Goal: Information Seeking & Learning: Learn about a topic

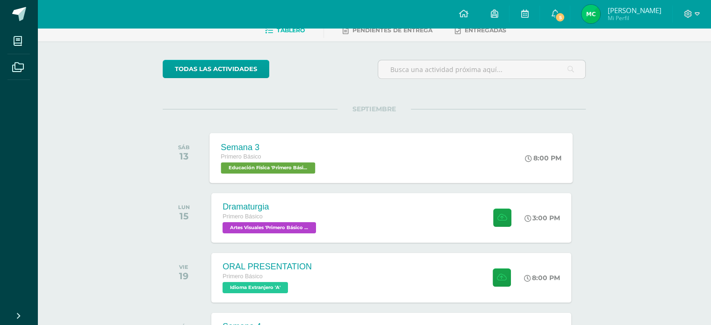
scroll to position [94, 0]
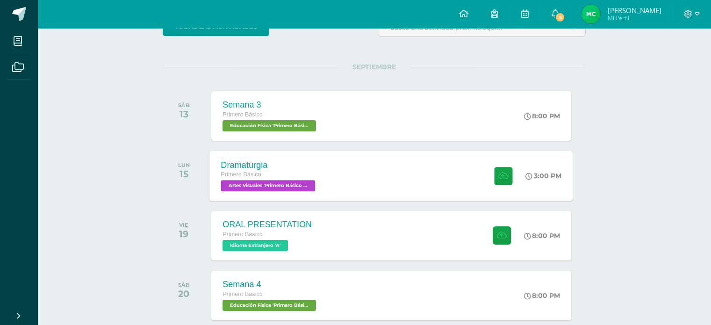
click at [287, 194] on div "Dramaturgia Primero Básico Artes Visuales 'Primero Básico A'" at bounding box center [269, 176] width 119 height 50
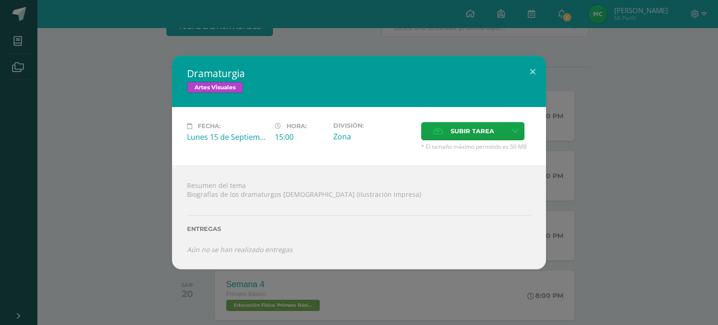
drag, startPoint x: 181, startPoint y: 136, endPoint x: 269, endPoint y: 141, distance: 88.1
click at [269, 141] on div "Fecha: [DATE] Hora: 15:00 División: Zona Subir tarea Cancelar" at bounding box center [359, 136] width 374 height 58
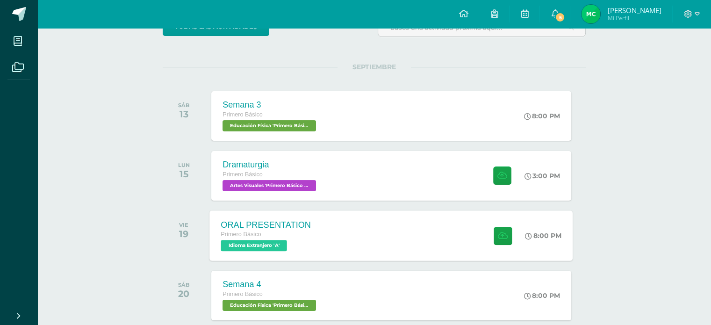
click at [257, 246] on span "Idioma Extranjero 'A'" at bounding box center [254, 245] width 66 height 11
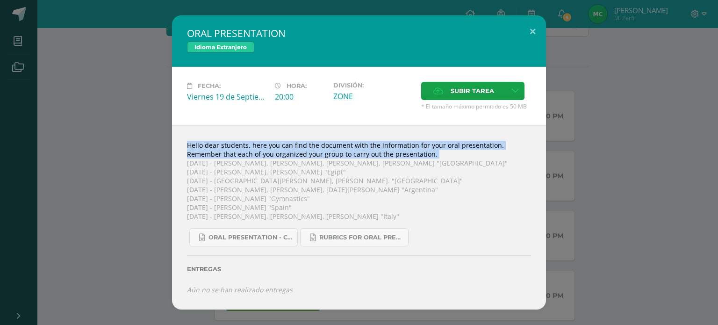
drag, startPoint x: 187, startPoint y: 162, endPoint x: 516, endPoint y: 153, distance: 329.8
click at [516, 153] on div "Hello dear students, here you can find the document with the information for yo…" at bounding box center [359, 217] width 374 height 184
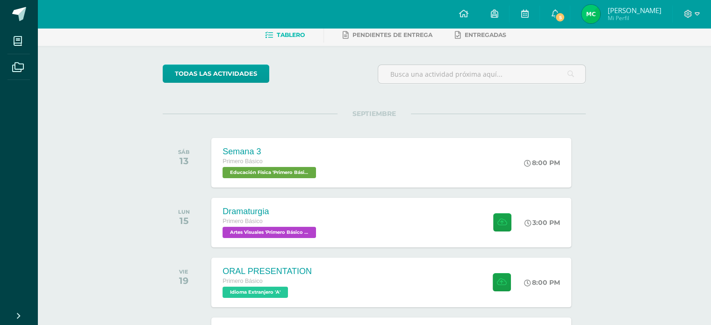
scroll to position [0, 0]
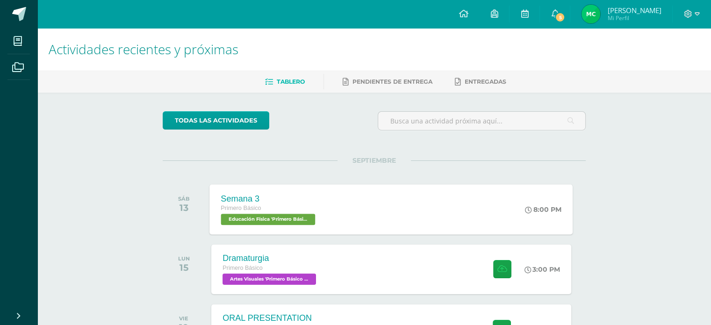
click at [385, 227] on div "Semana 3 Primero Básico Educación Física 'Primero Básico A' 8:00 PM Semana 3 Ed…" at bounding box center [391, 209] width 363 height 50
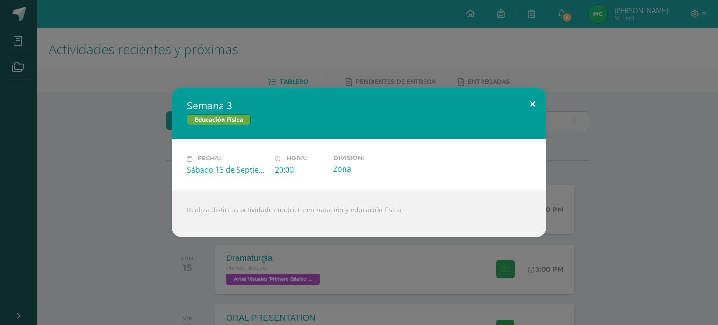
click at [529, 106] on button at bounding box center [533, 104] width 27 height 32
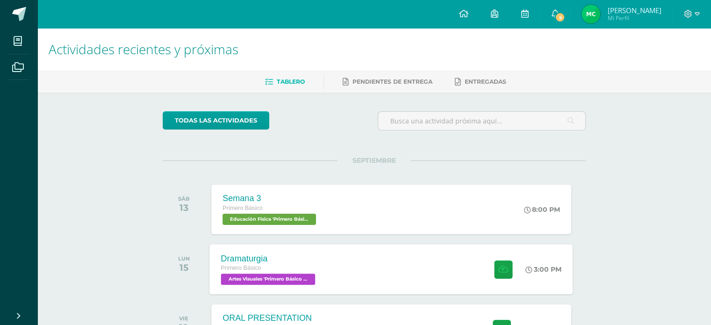
click at [364, 268] on div "Dramaturgia Primero Básico Artes Visuales 'Primero Básico A' 3:00 PM Dramaturgi…" at bounding box center [391, 269] width 363 height 50
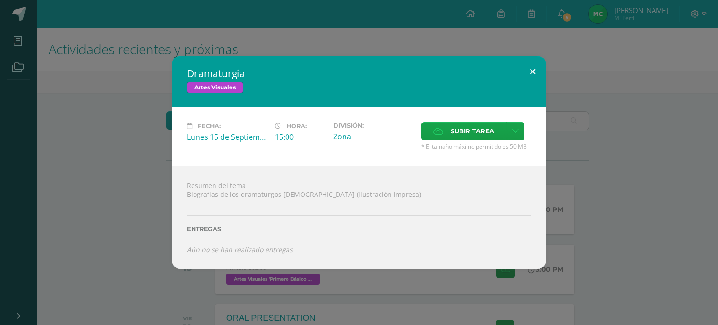
drag, startPoint x: 514, startPoint y: 80, endPoint x: 520, endPoint y: 76, distance: 7.0
click at [518, 78] on h2 "Dramaturgia" at bounding box center [359, 73] width 344 height 13
click at [520, 76] on button at bounding box center [533, 72] width 27 height 32
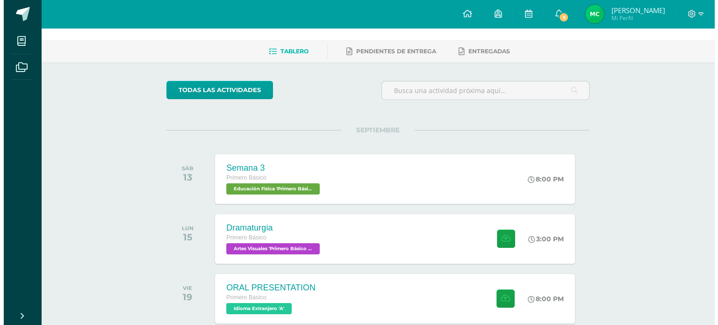
scroll to position [47, 0]
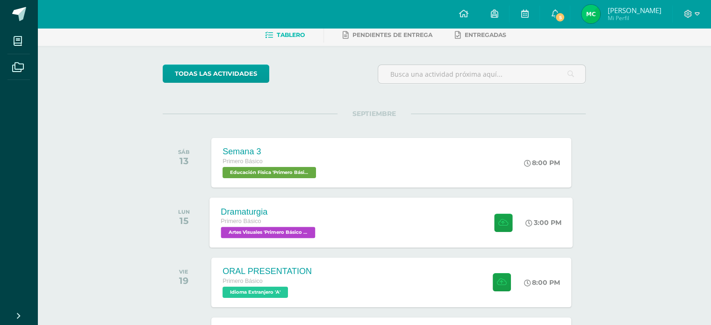
drag, startPoint x: 303, startPoint y: 215, endPoint x: 291, endPoint y: 222, distance: 14.3
click at [303, 215] on div "Dramaturgia" at bounding box center [269, 212] width 97 height 10
